Goal: Check status: Check status

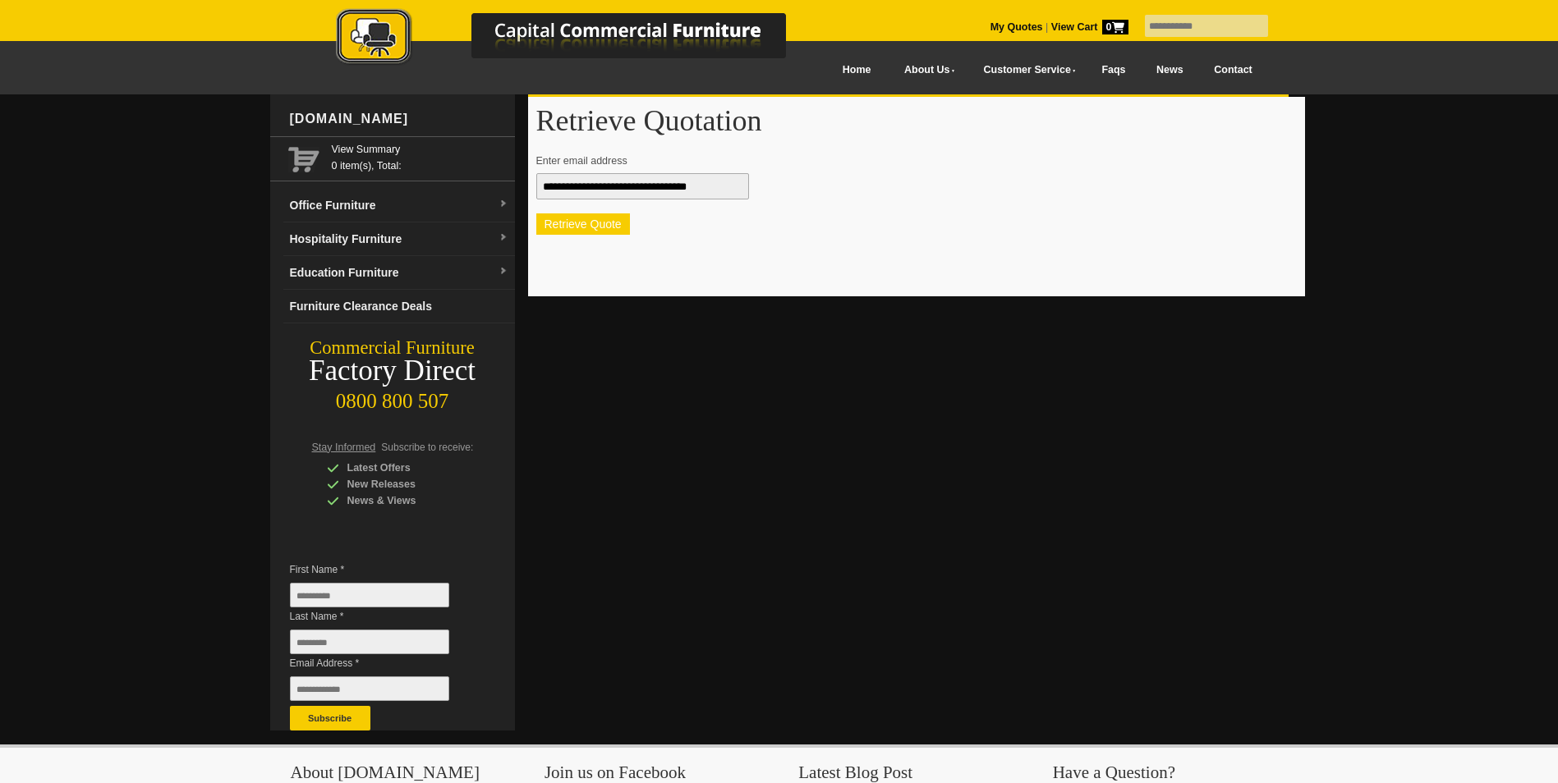
type input "**********"
click at [586, 224] on button "Retrieve Quote" at bounding box center [583, 224] width 94 height 21
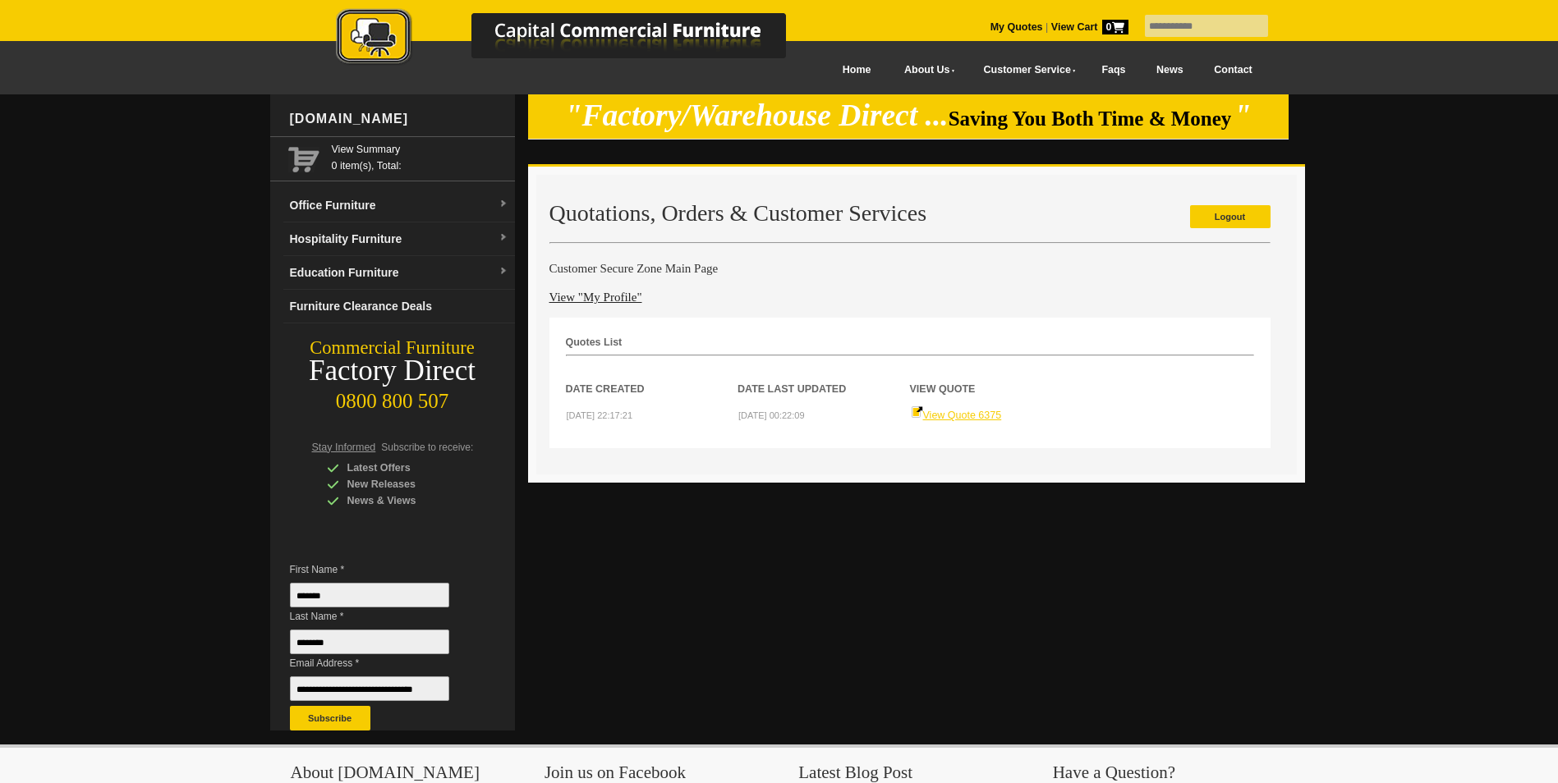
click at [967, 414] on link "View Quote 6375" at bounding box center [956, 415] width 91 height 11
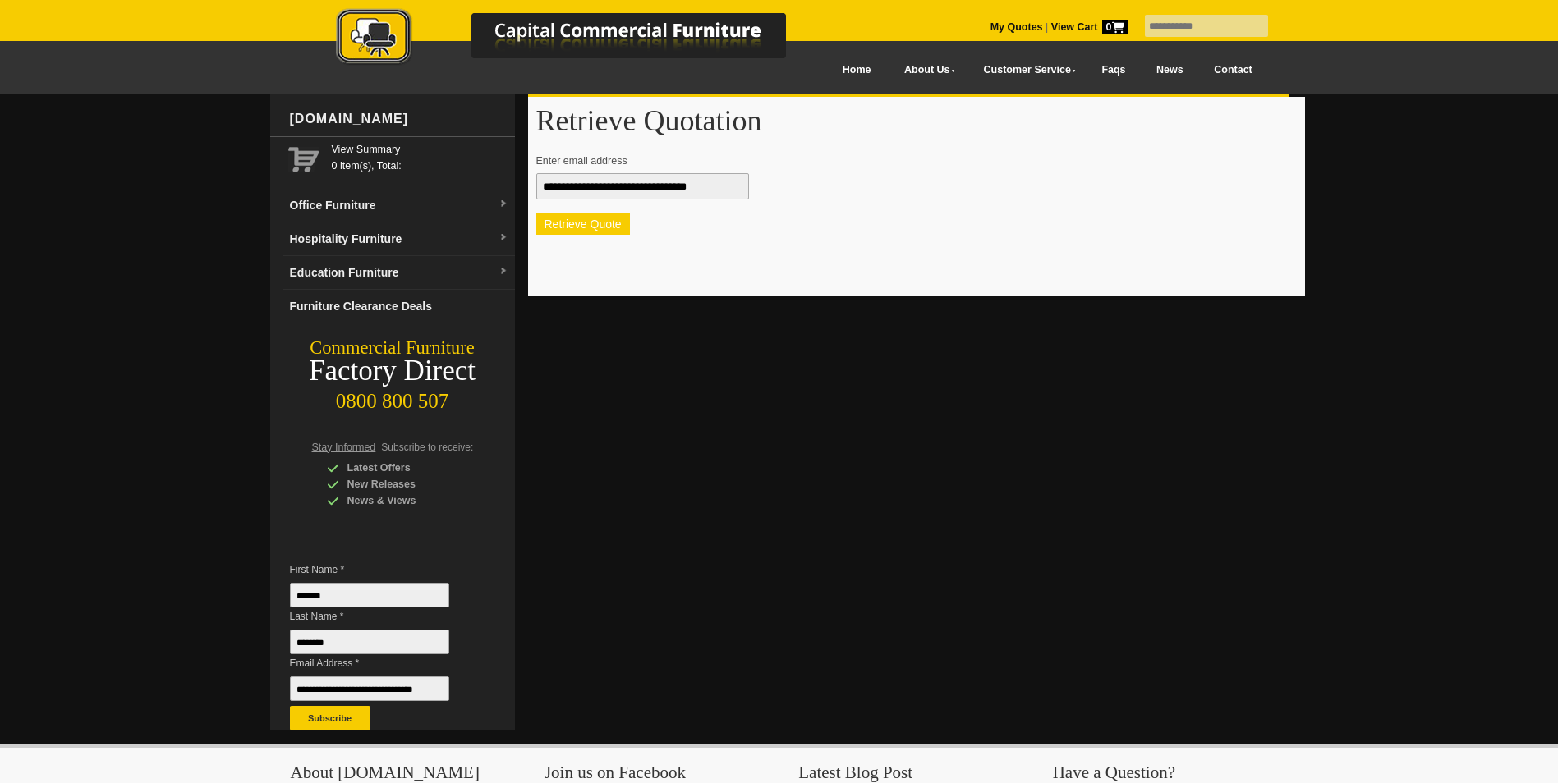
drag, startPoint x: 0, startPoint y: 0, endPoint x: 601, endPoint y: 217, distance: 639.0
click at [601, 217] on button "Retrieve Quote" at bounding box center [583, 224] width 94 height 21
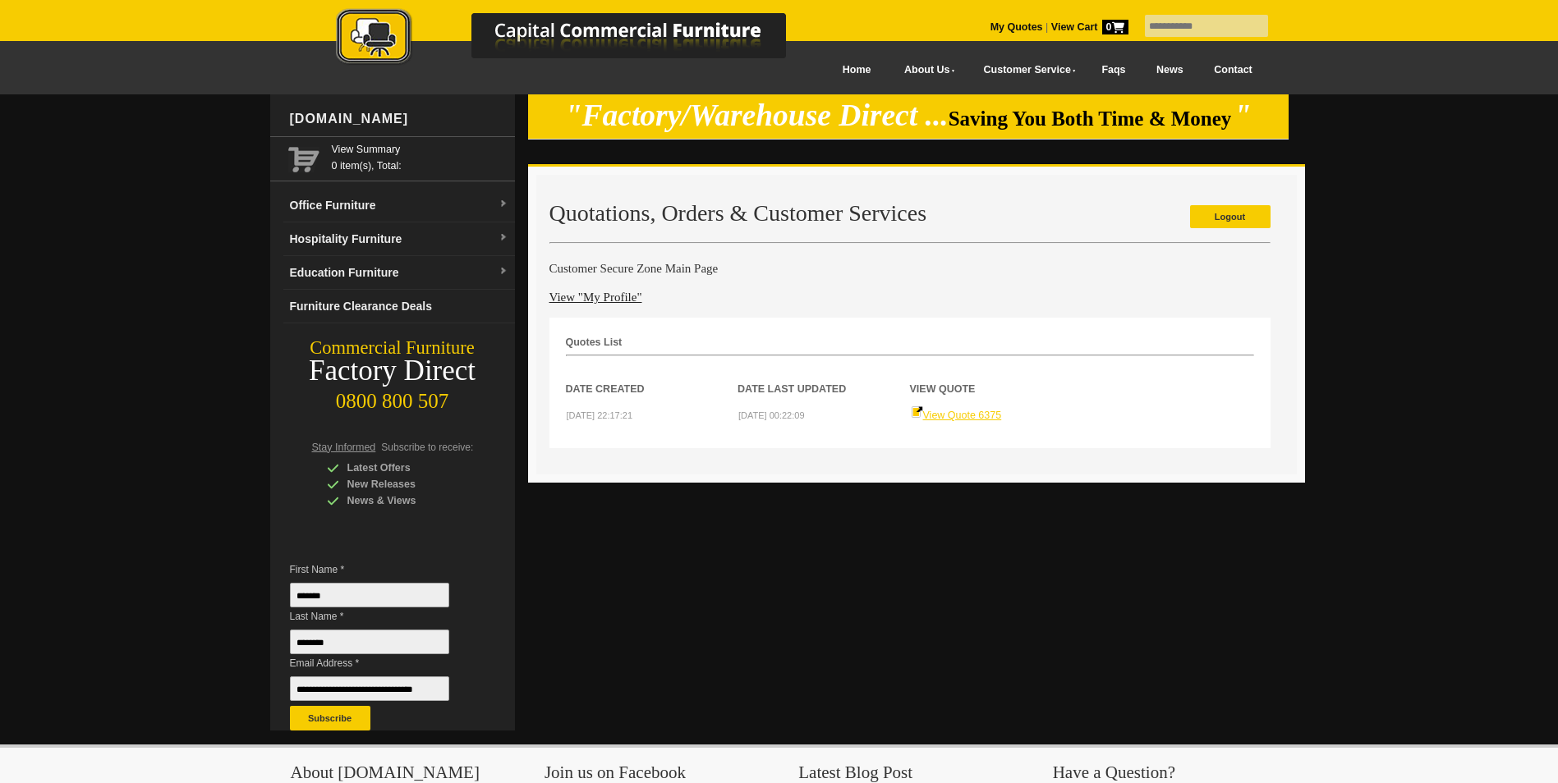
click at [968, 415] on link "View Quote 6375" at bounding box center [956, 415] width 91 height 11
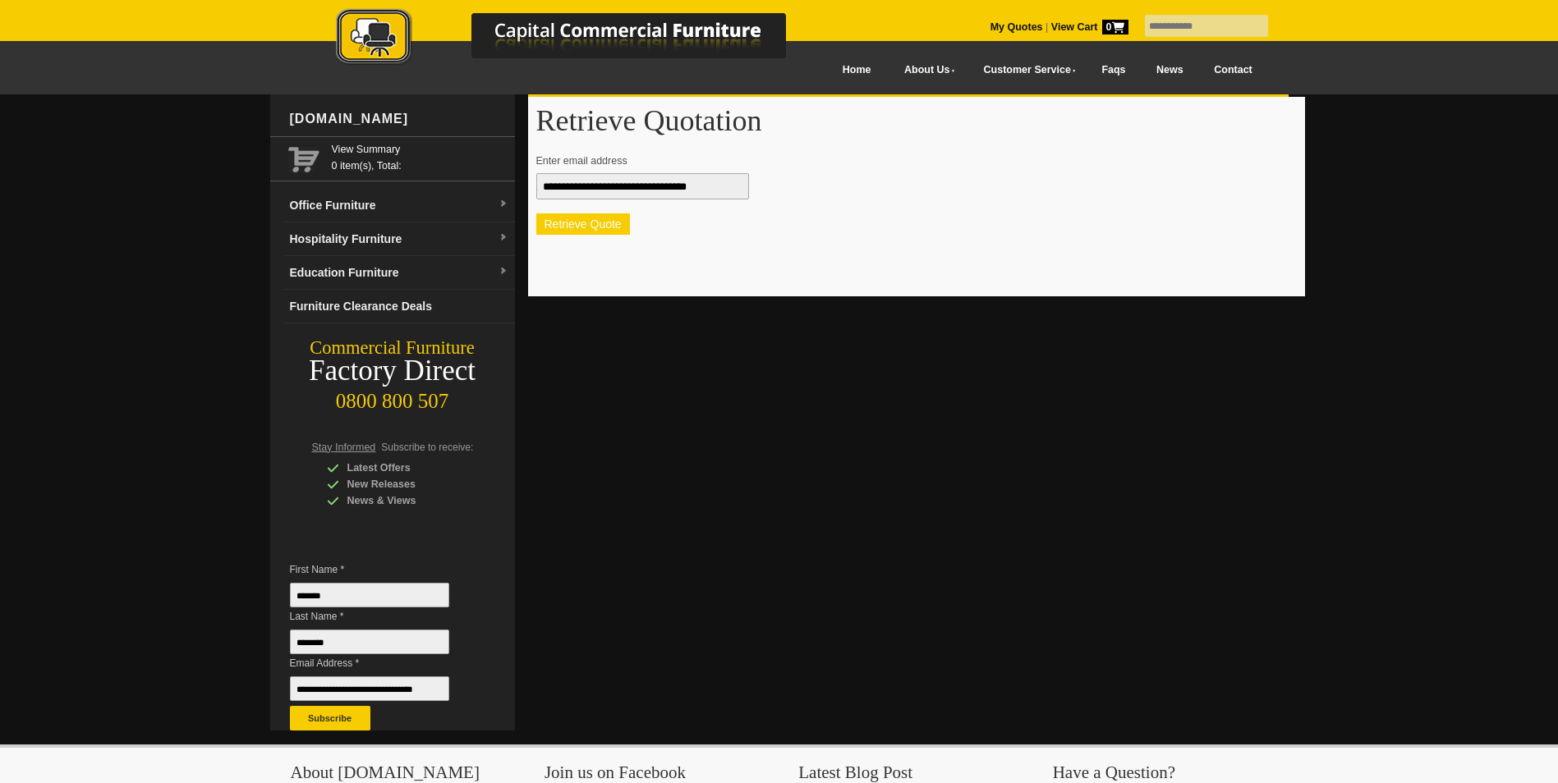
drag, startPoint x: 0, startPoint y: 0, endPoint x: 579, endPoint y: 223, distance: 620.5
click at [579, 223] on button "Retrieve Quote" at bounding box center [583, 224] width 94 height 21
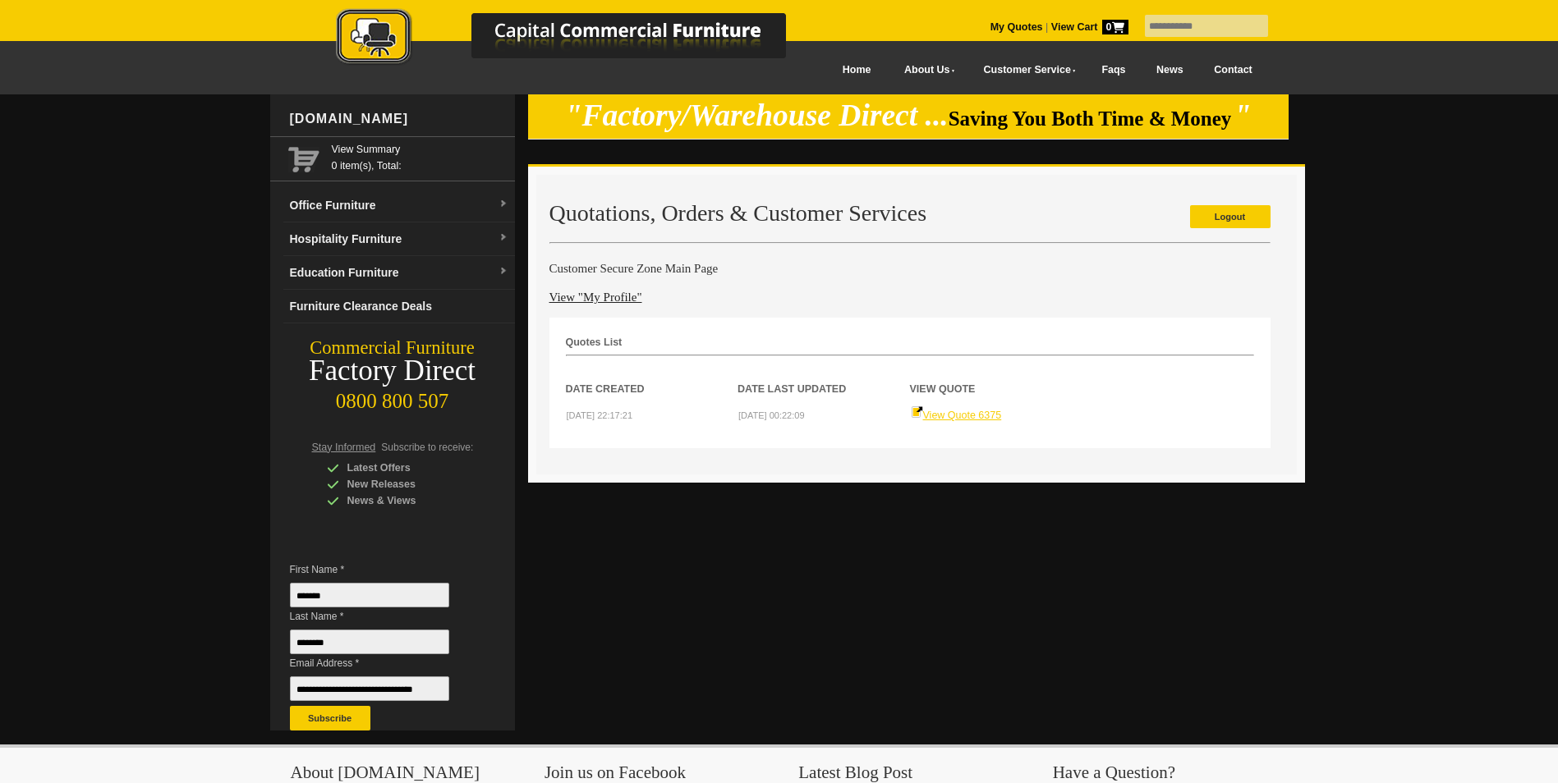
click at [976, 419] on link "View Quote 6375" at bounding box center [956, 415] width 91 height 11
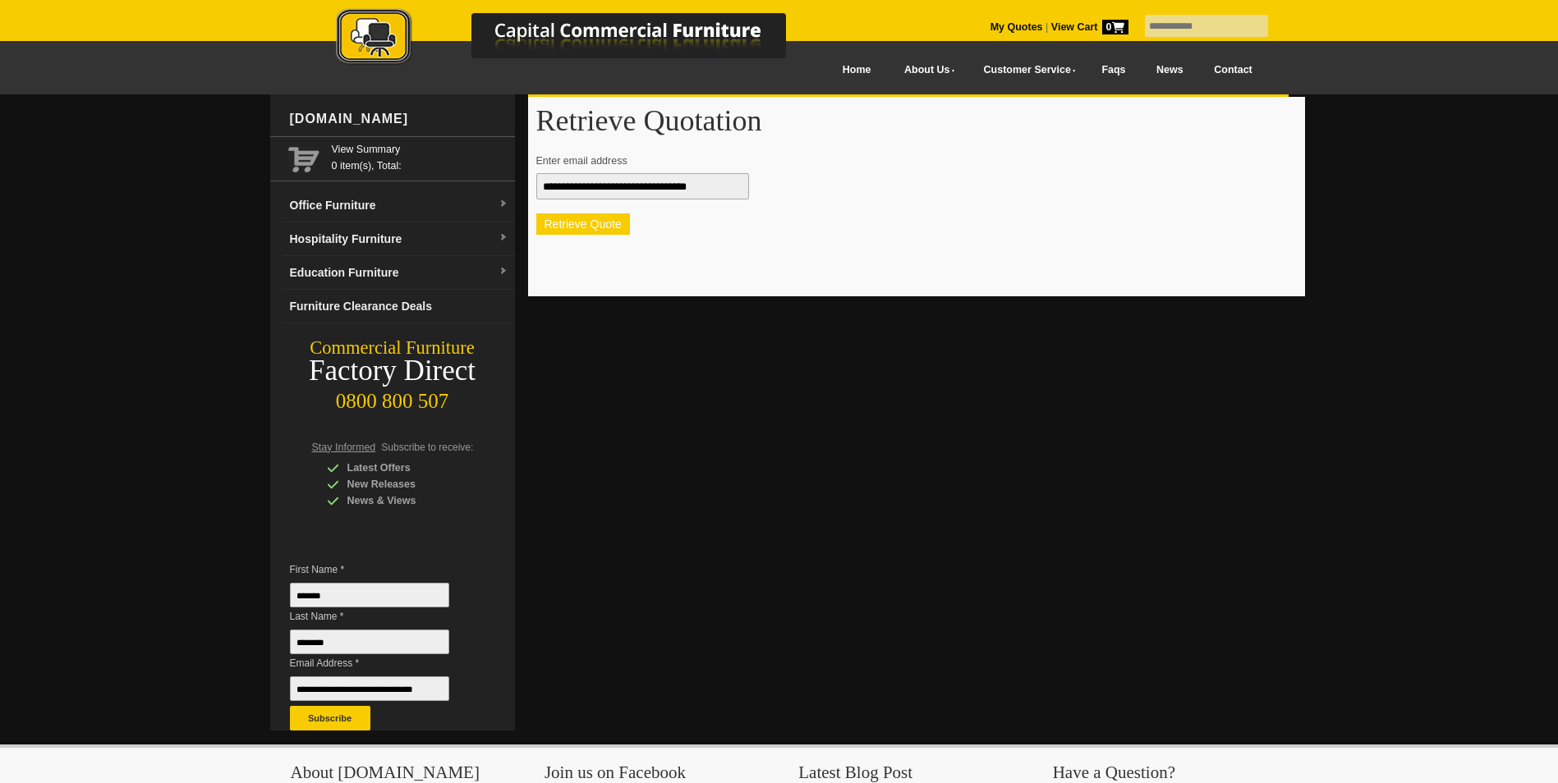
click at [578, 223] on button "Retrieve Quote" at bounding box center [583, 224] width 94 height 21
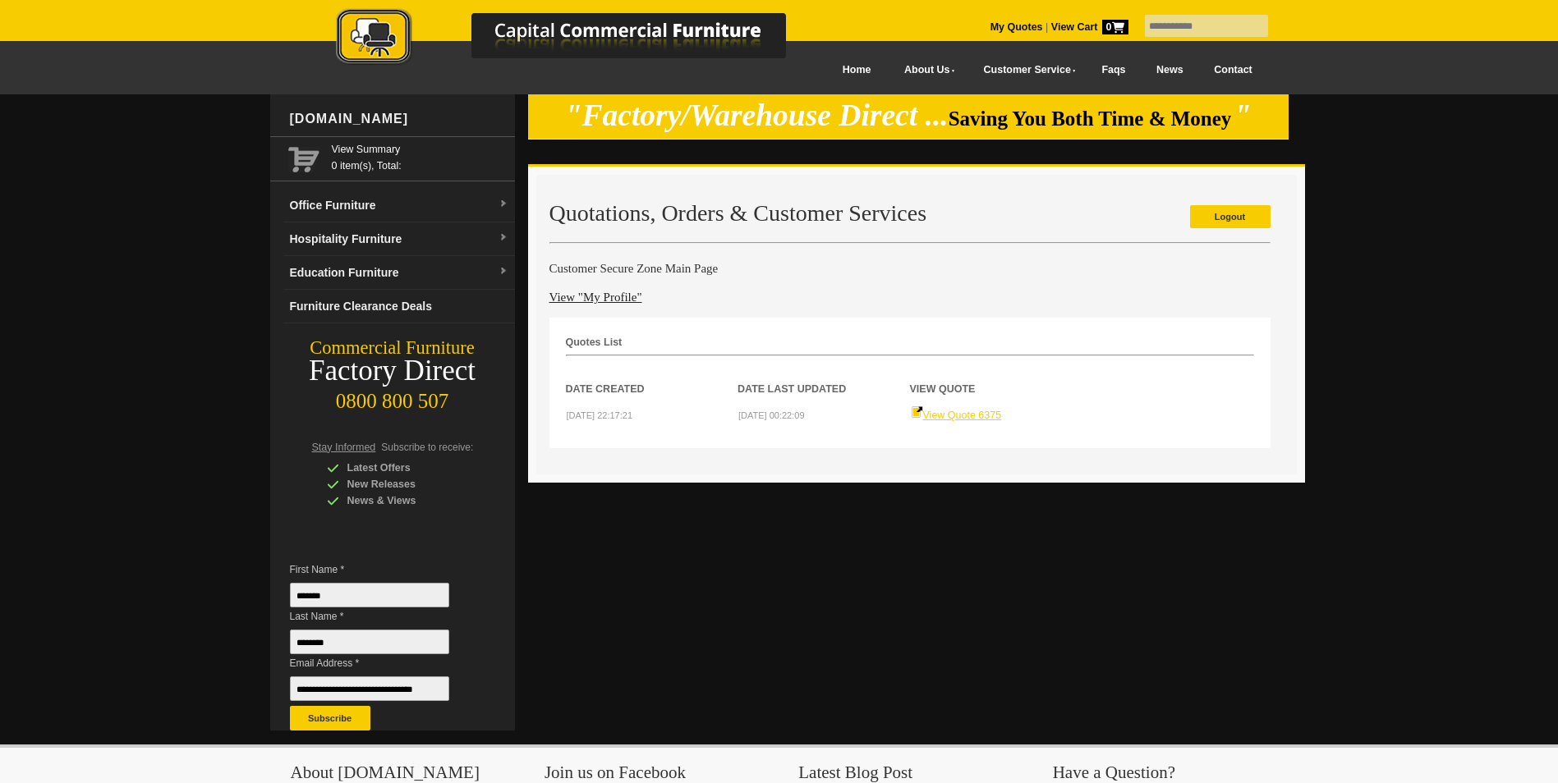
click at [981, 414] on link "View Quote 6375" at bounding box center [956, 415] width 91 height 11
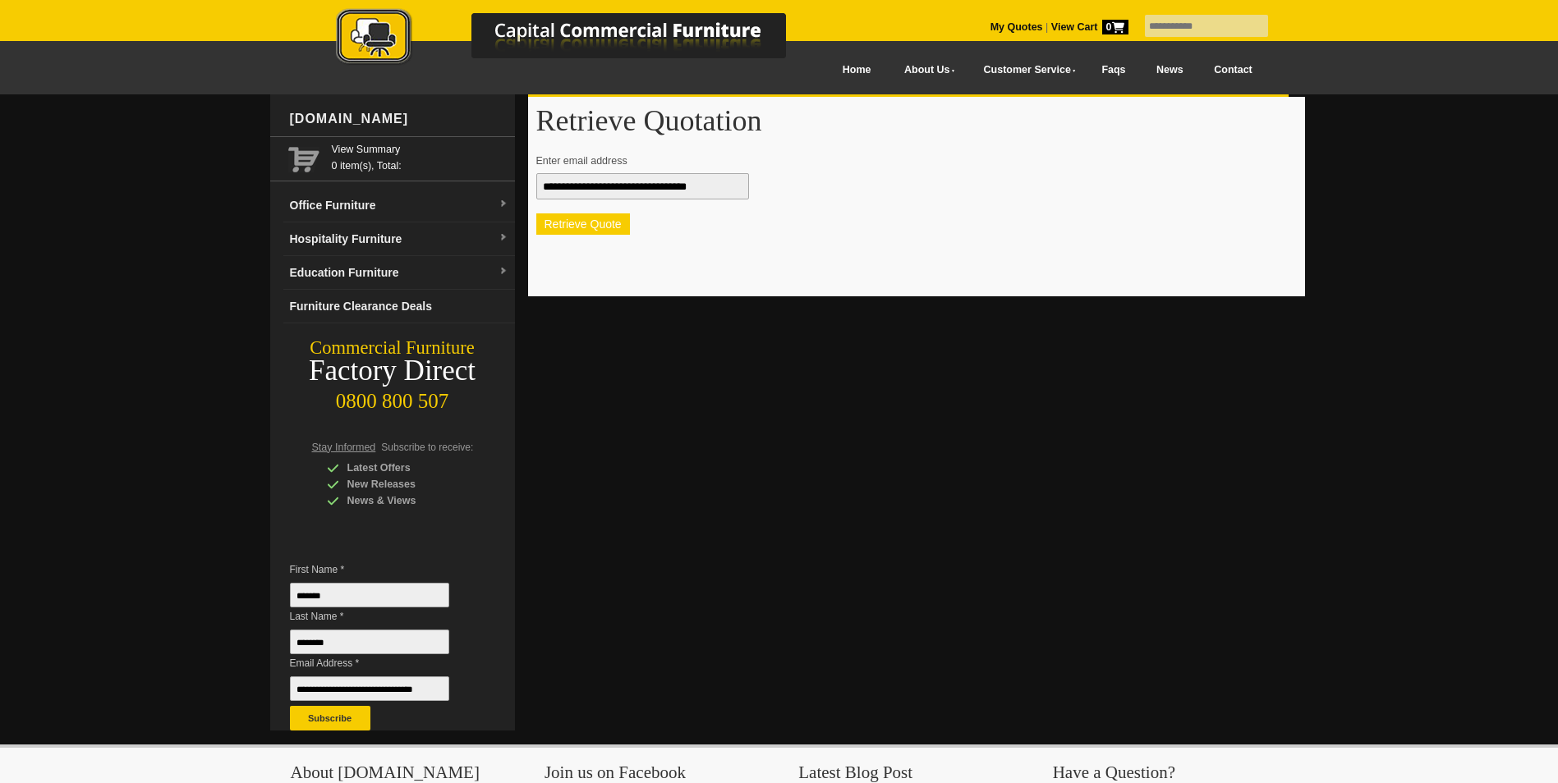
click at [560, 221] on button "Retrieve Quote" at bounding box center [583, 224] width 94 height 21
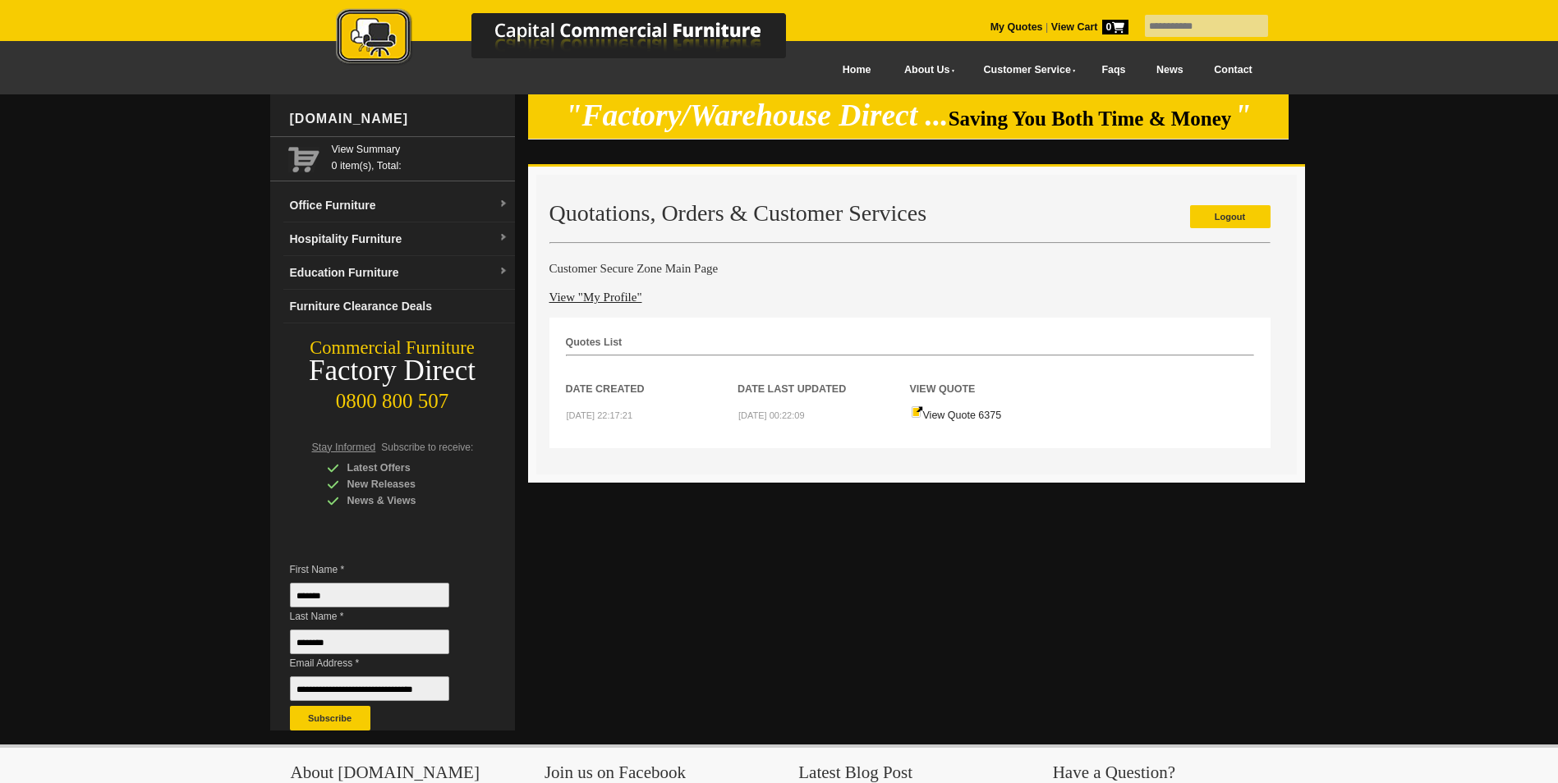
click at [938, 410] on td "View Quote 6375" at bounding box center [996, 414] width 172 height 34
click at [938, 413] on link "View Quote 6375" at bounding box center [956, 415] width 91 height 11
